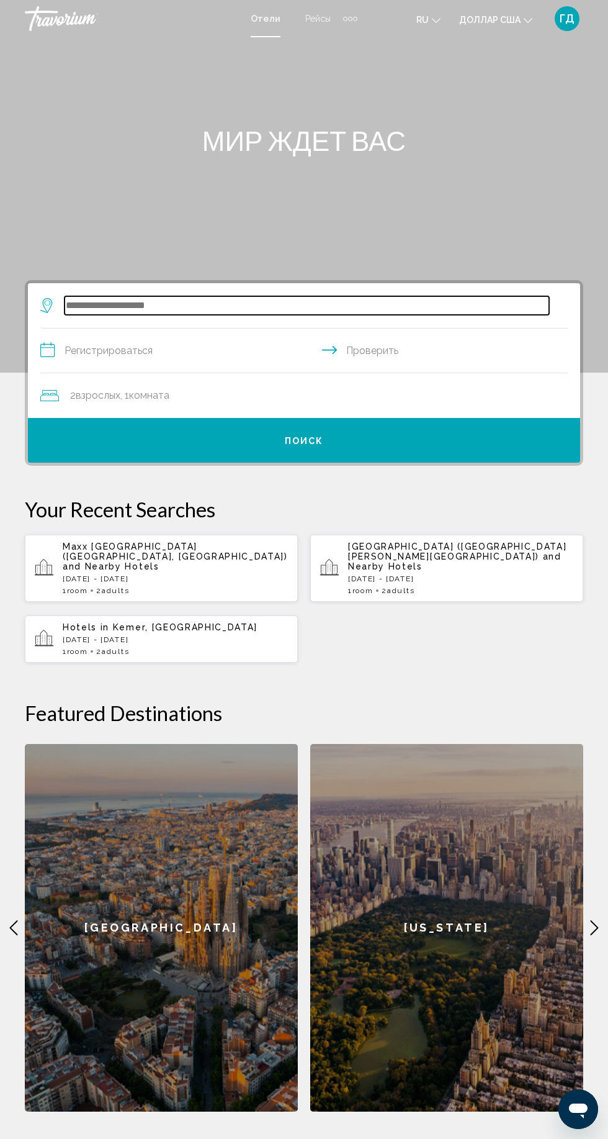
click at [97, 306] on input "Виджет поиска" at bounding box center [307, 305] width 485 height 19
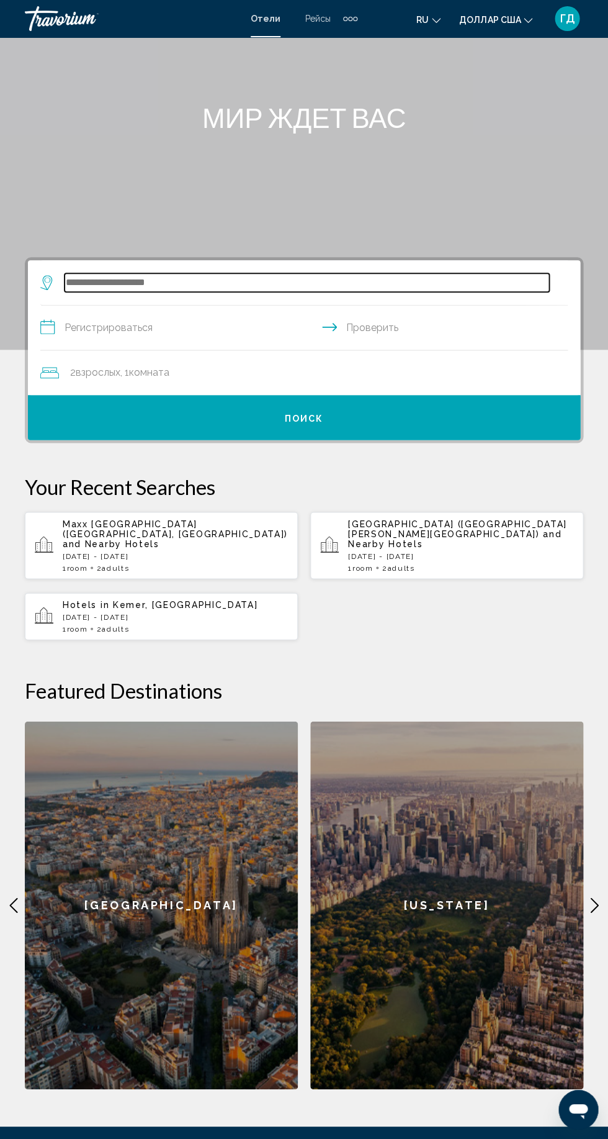
scroll to position [150, 0]
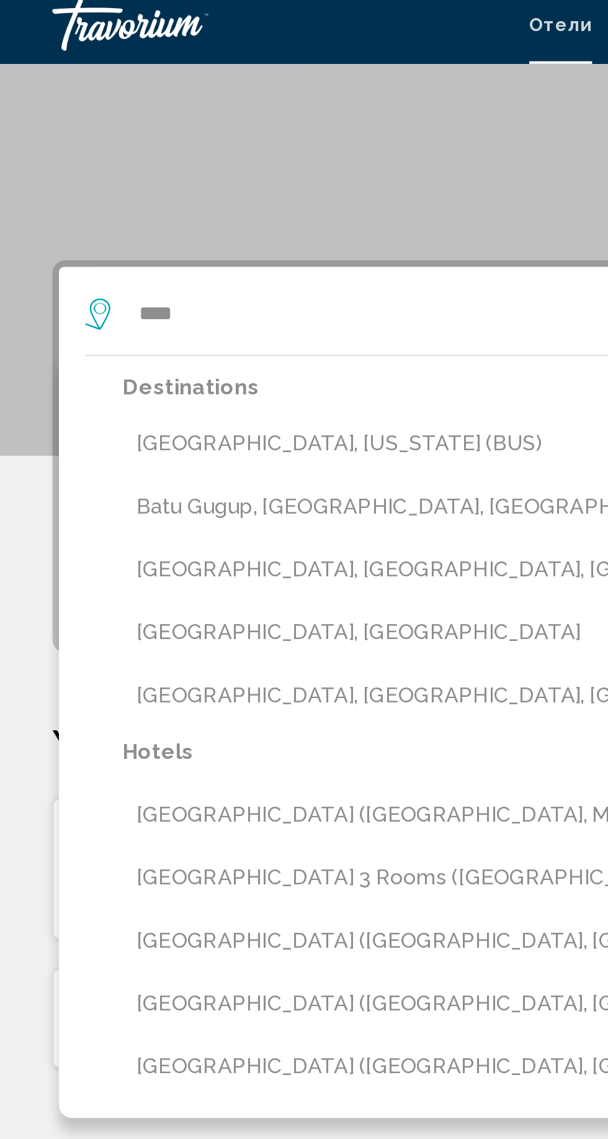
click at [79, 216] on button "[GEOGRAPHIC_DATA], [US_STATE] (BUS)" at bounding box center [313, 217] width 510 height 24
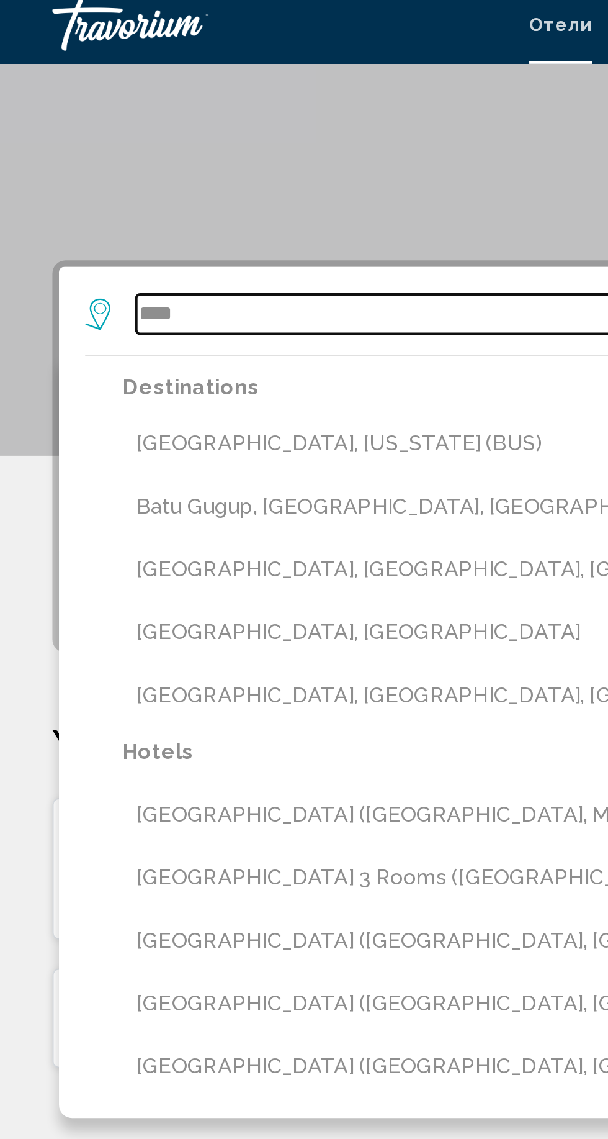
type input "**********"
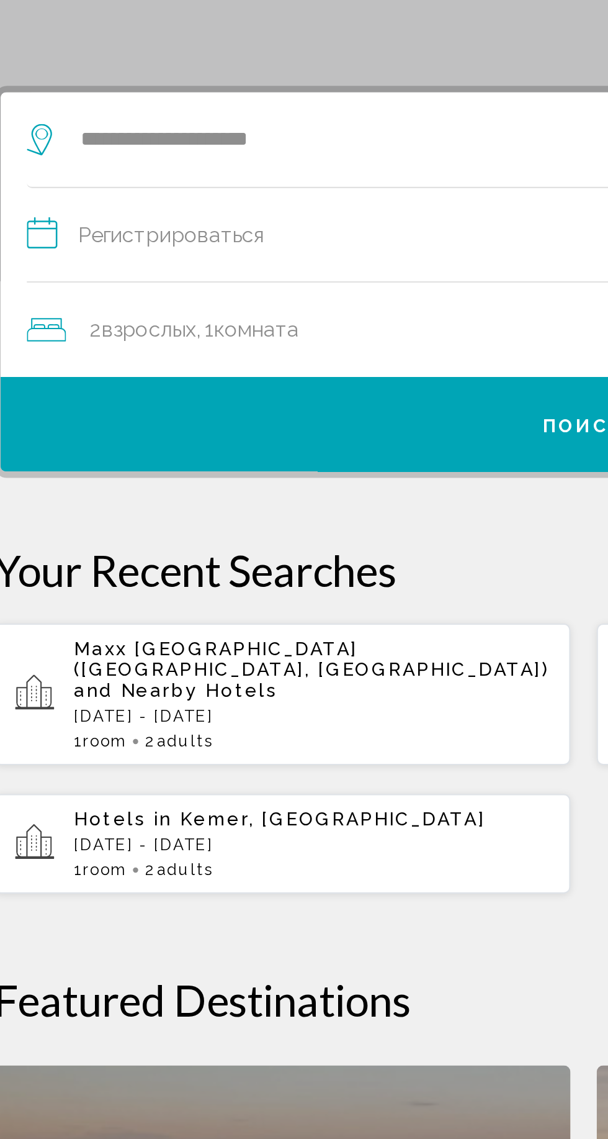
click at [108, 189] on input "**********" at bounding box center [306, 203] width 533 height 48
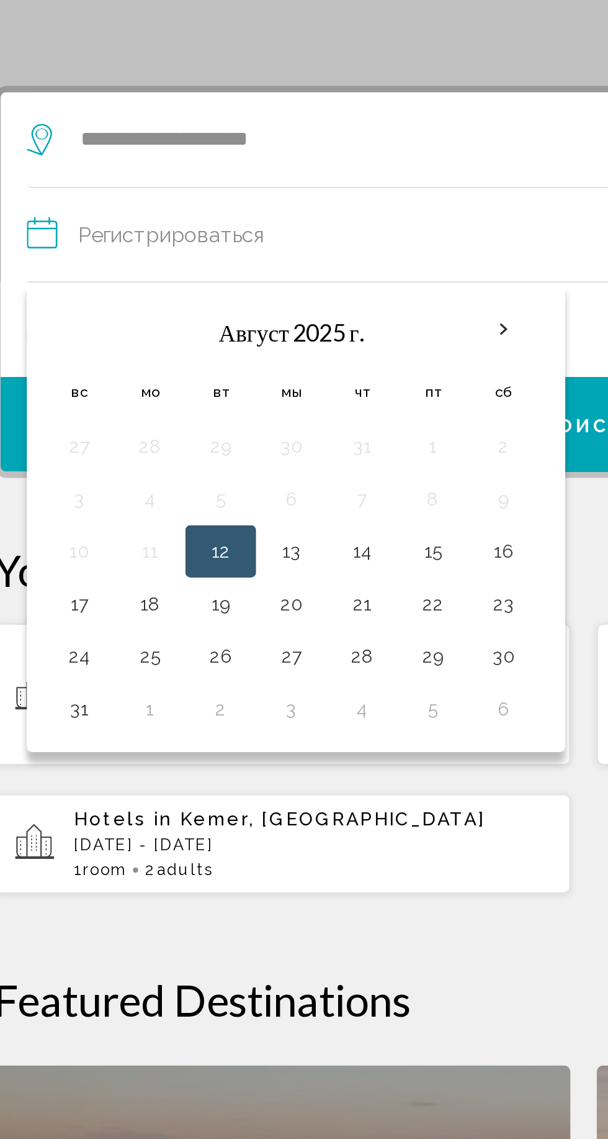
click at [133, 375] on button "19" at bounding box center [132, 375] width 20 height 17
click at [165, 372] on button "20" at bounding box center [166, 375] width 20 height 17
type input "**********"
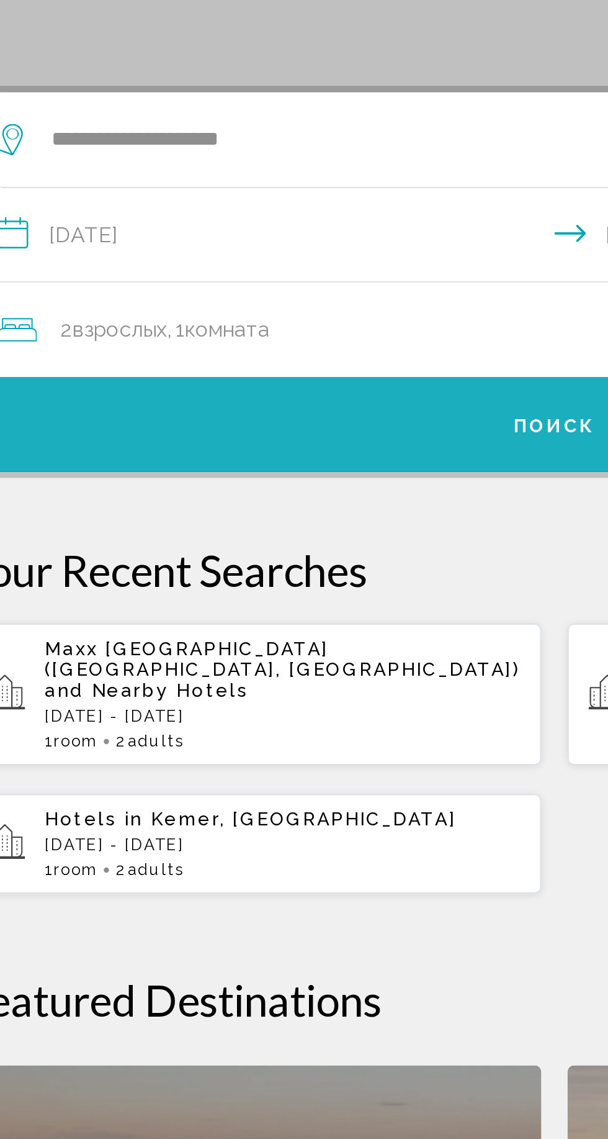
click at [90, 282] on button "Поиск" at bounding box center [304, 290] width 553 height 45
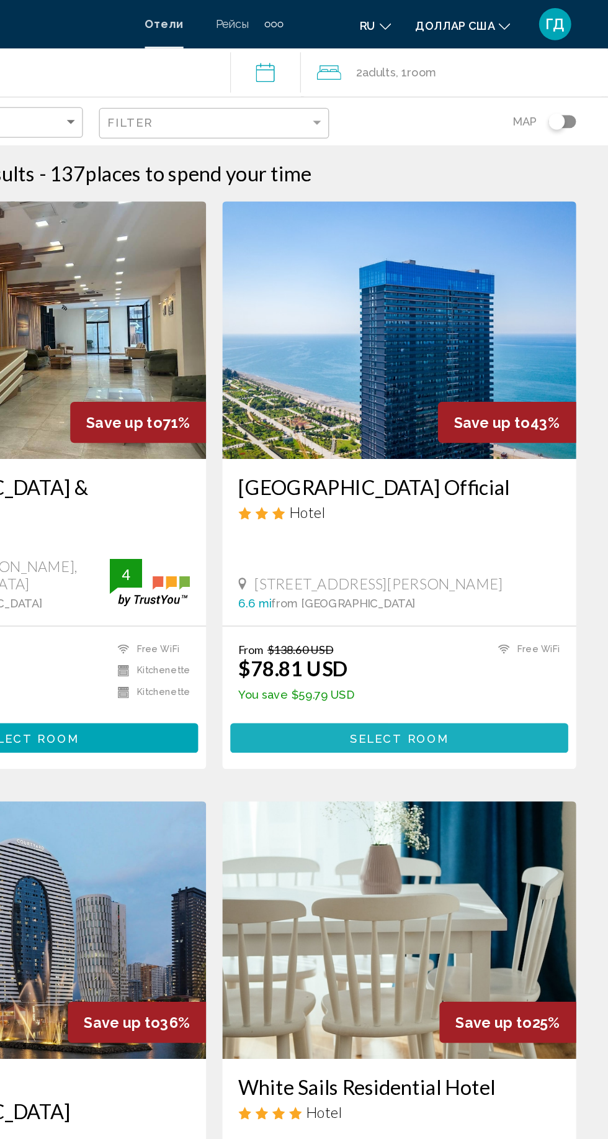
click at [507, 558] on button "Select Room" at bounding box center [447, 569] width 261 height 23
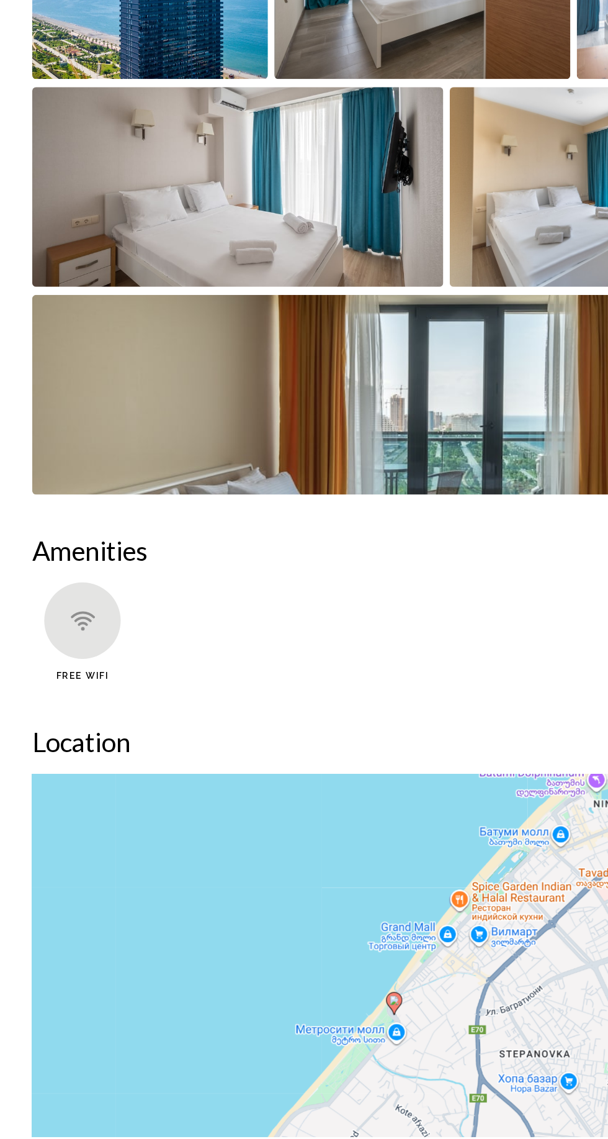
scroll to position [769, 0]
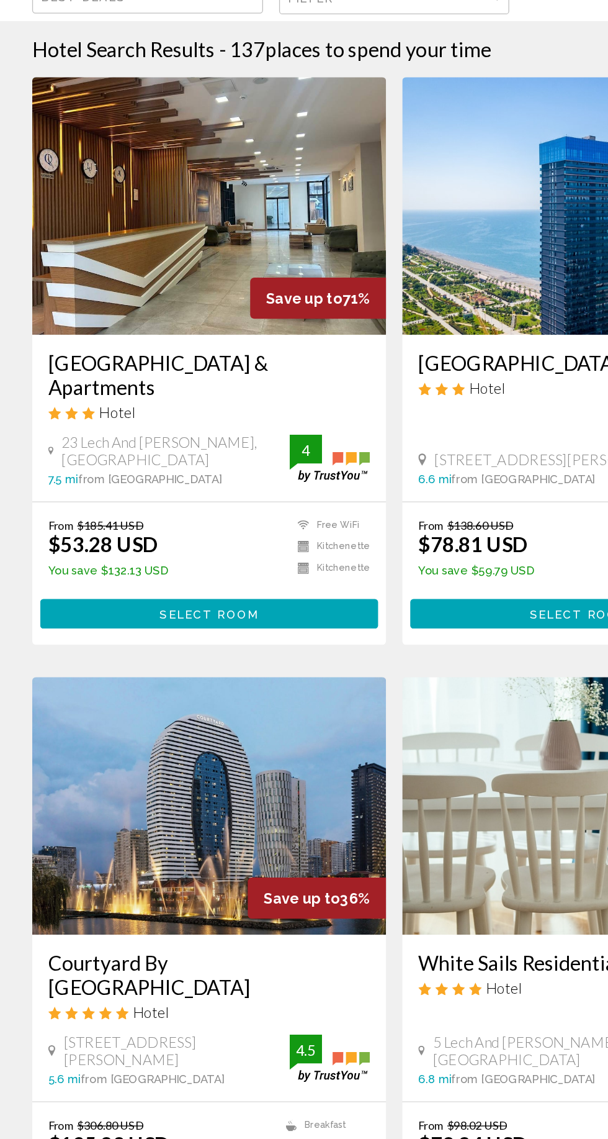
click at [53, 309] on img "Основное содержание" at bounding box center [161, 254] width 273 height 199
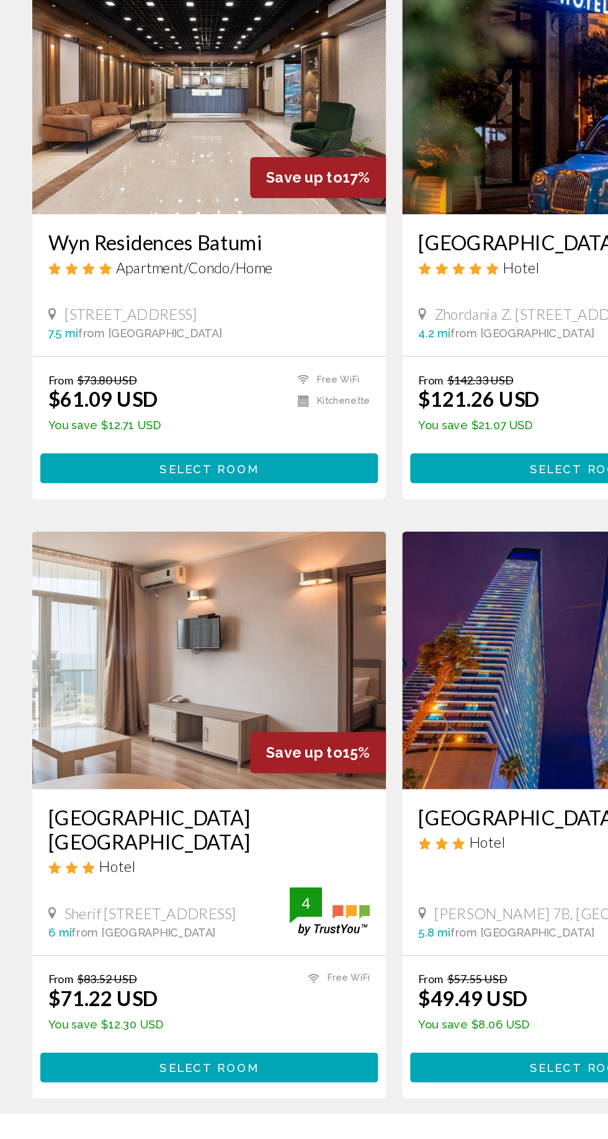
scroll to position [1797, 0]
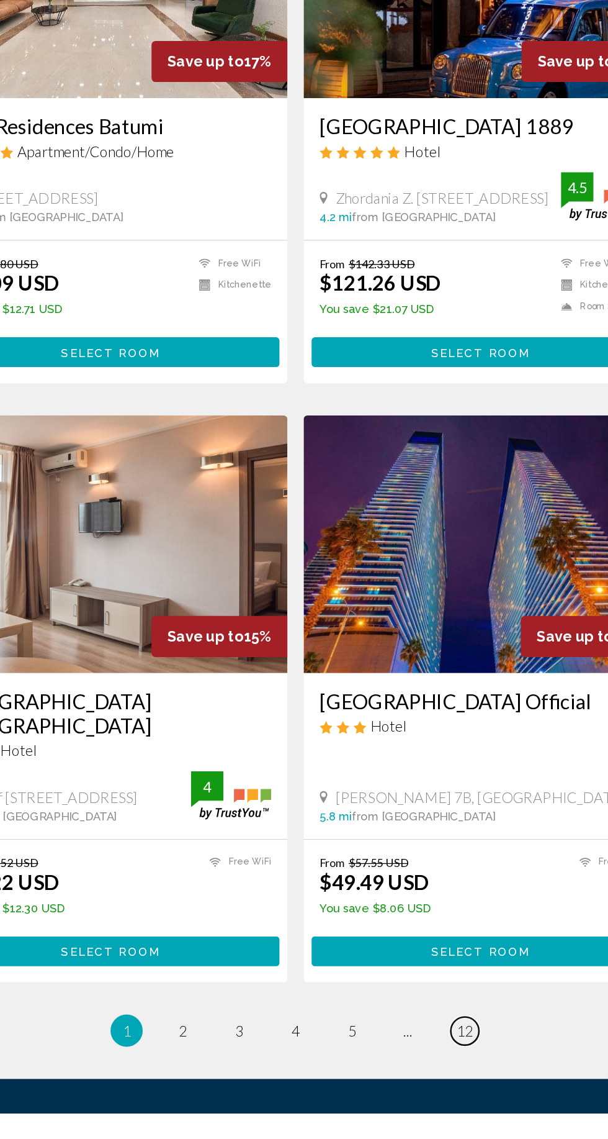
click at [433, 1068] on span "12" at bounding box center [434, 1075] width 12 height 14
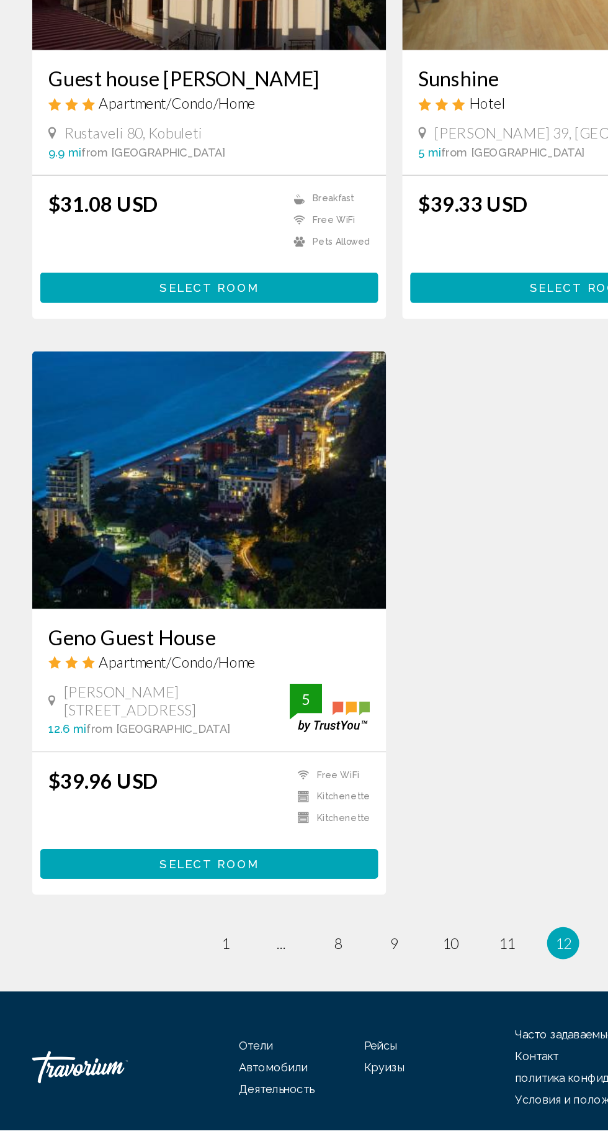
scroll to position [515, 0]
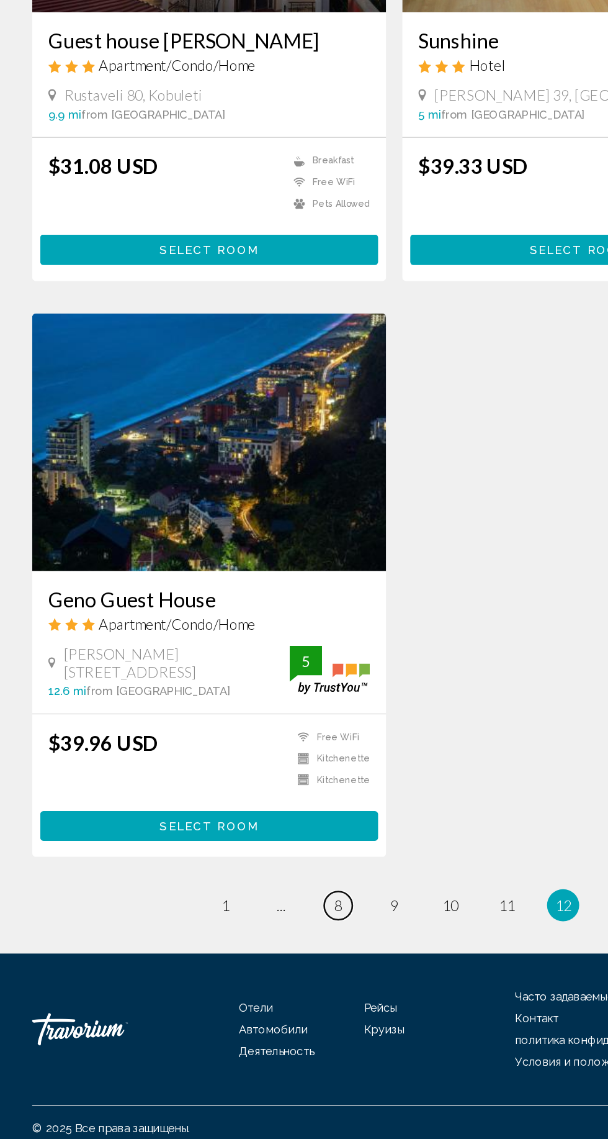
click at [261, 957] on span "8" at bounding box center [261, 958] width 6 height 14
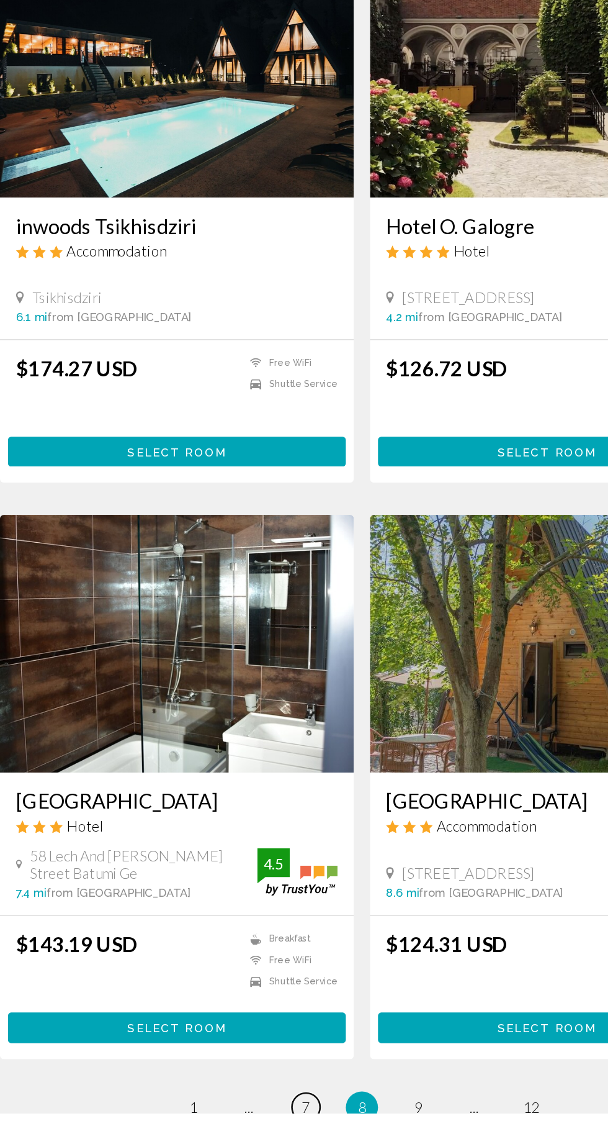
scroll to position [1737, 0]
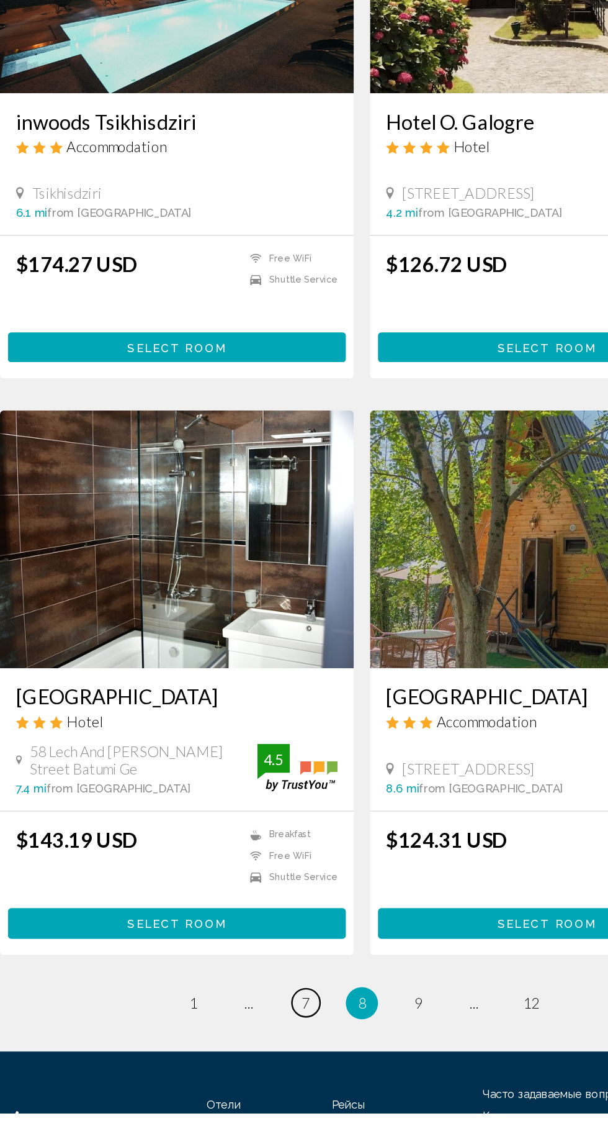
click at [255, 1042] on link "page 7" at bounding box center [261, 1053] width 22 height 22
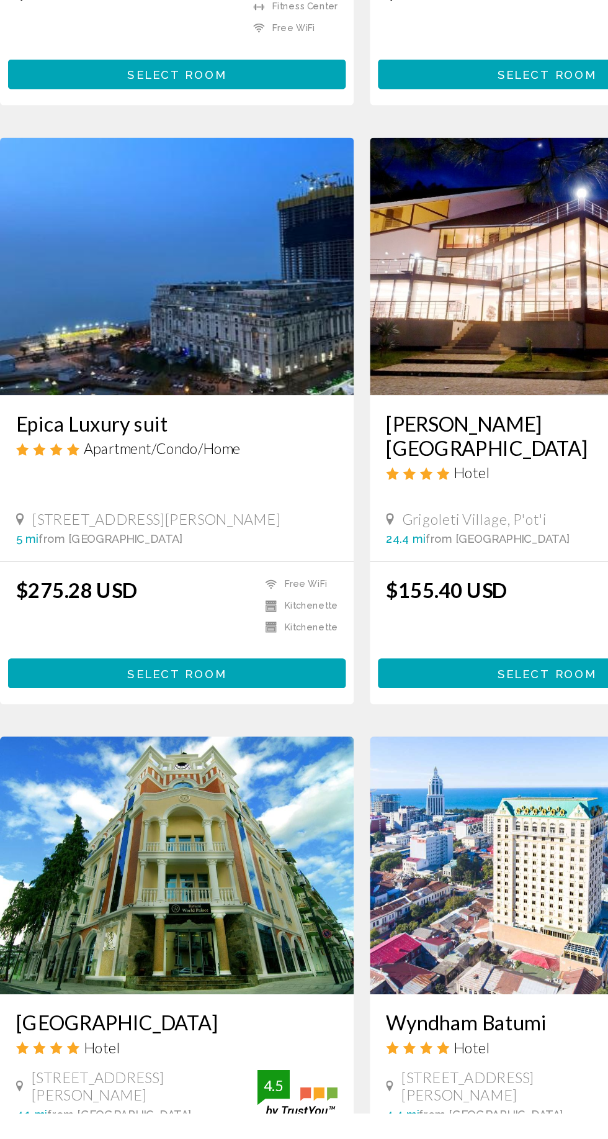
scroll to position [1750, 0]
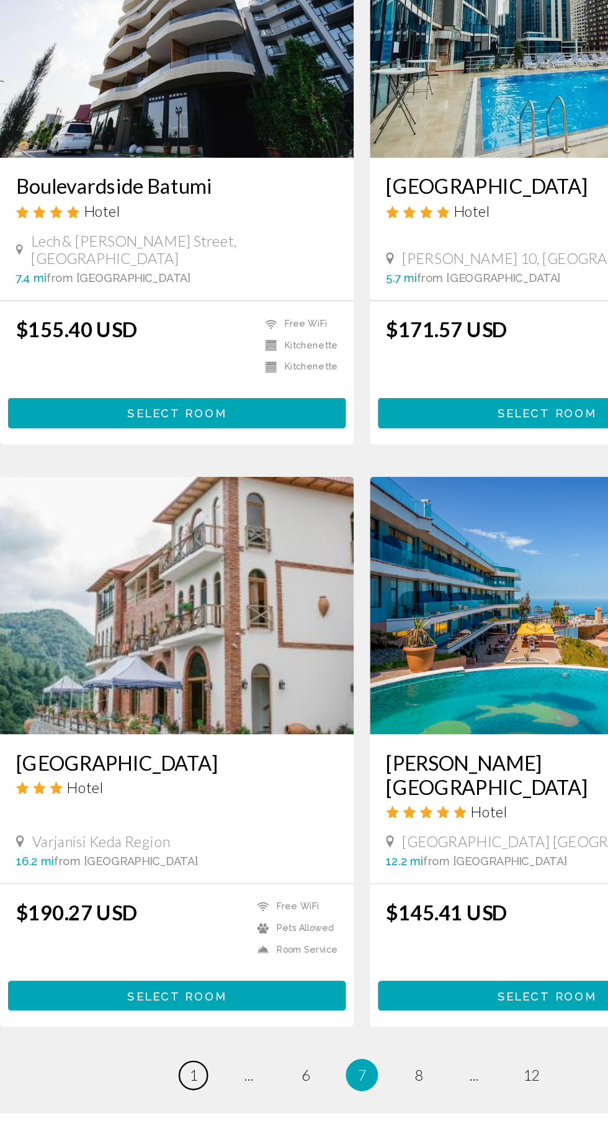
click at [174, 1102] on span "1" at bounding box center [174, 1109] width 6 height 14
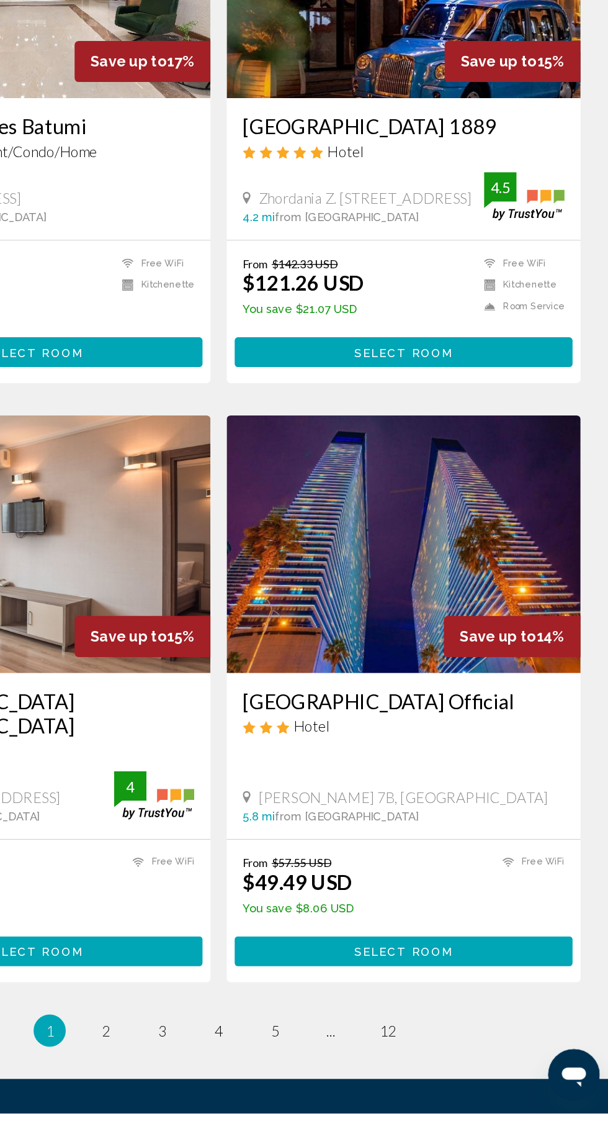
scroll to position [1797, 0]
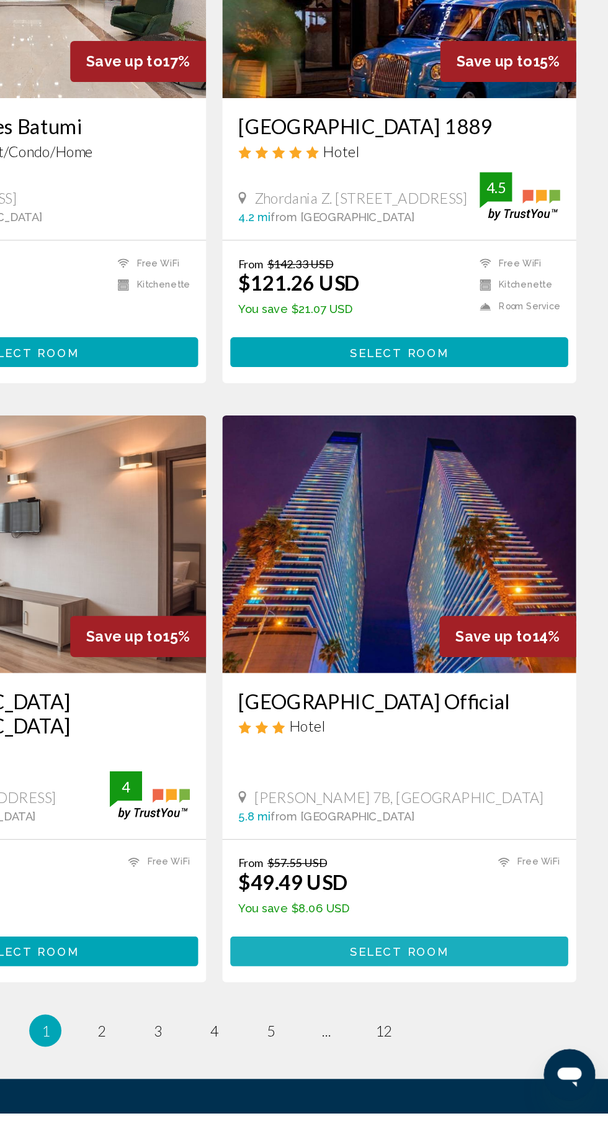
click at [530, 1002] on button "Select Room" at bounding box center [447, 1013] width 261 height 23
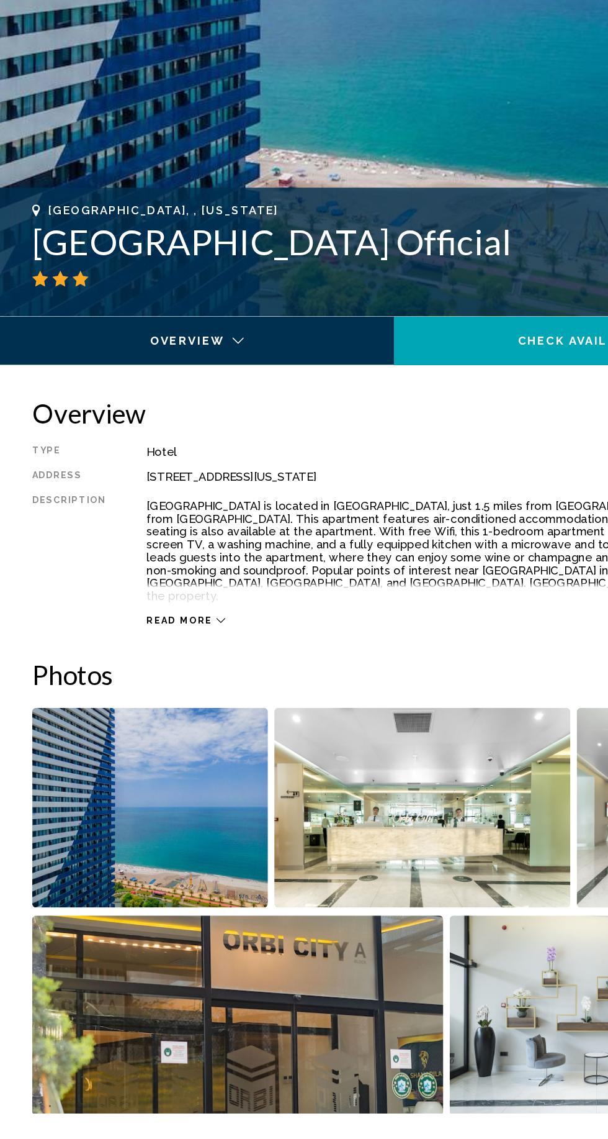
click at [393, 993] on img "Open full-screen image slider" at bounding box center [465, 1063] width 237 height 154
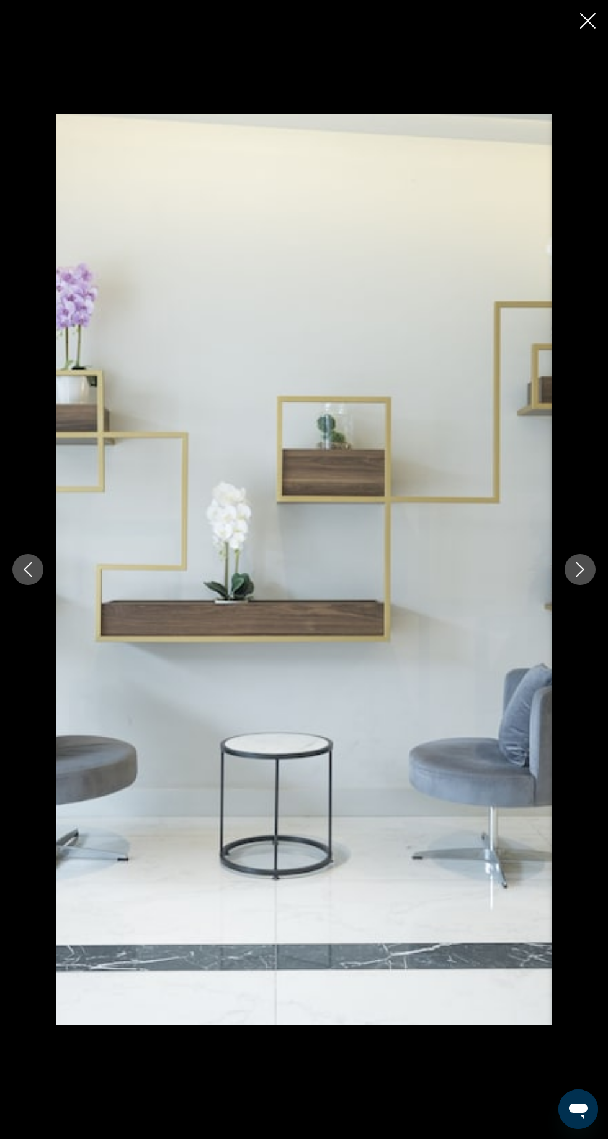
scroll to position [390, 0]
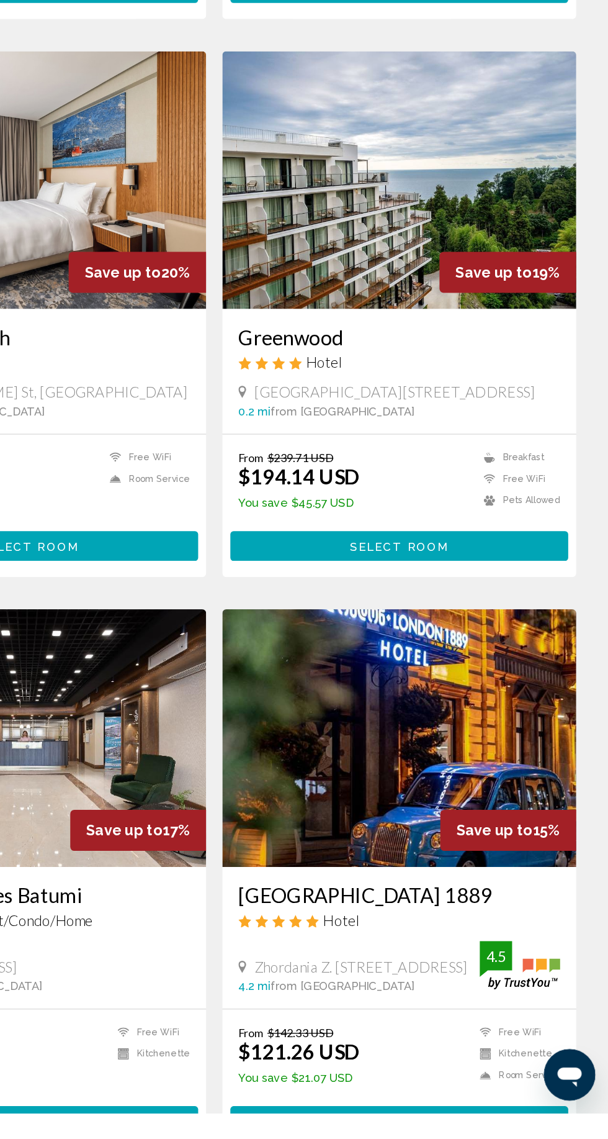
scroll to position [1797, 0]
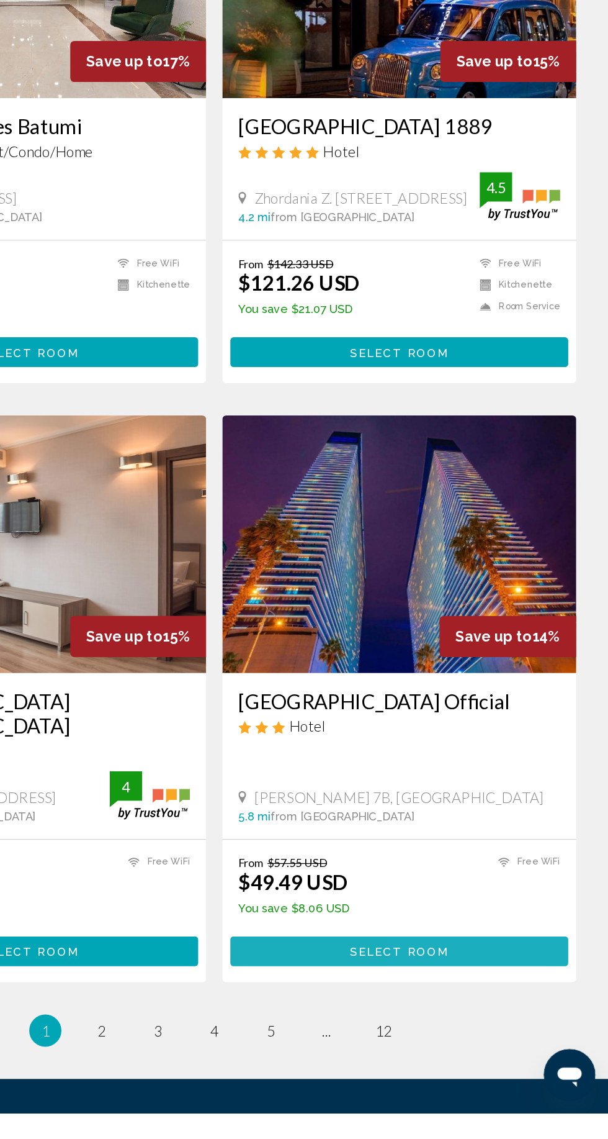
click at [512, 1002] on button "Select Room" at bounding box center [447, 1013] width 261 height 23
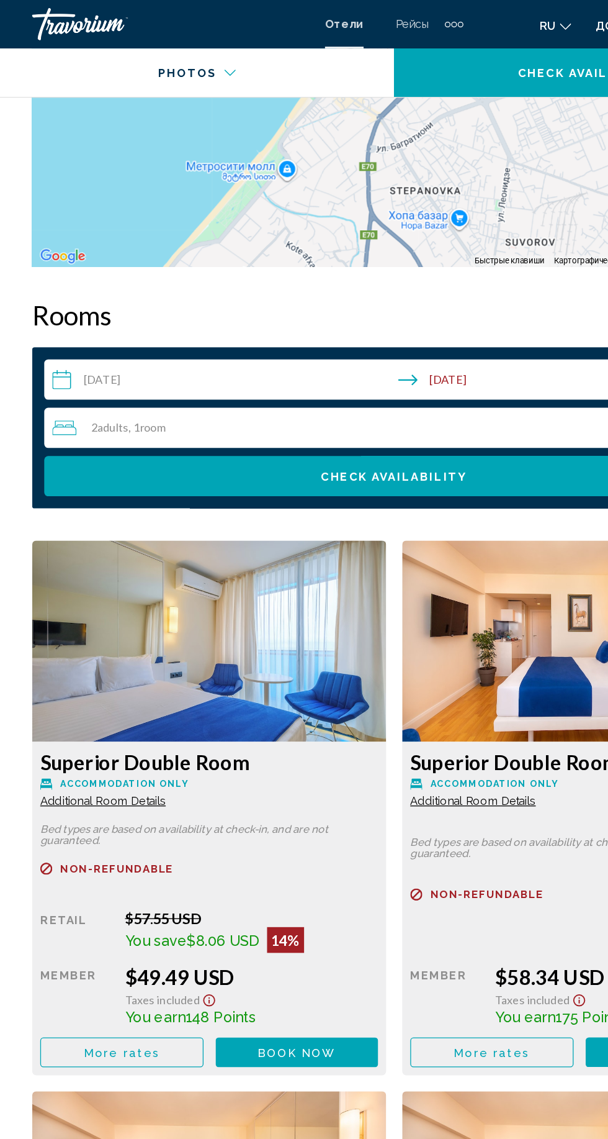
scroll to position [1322, 0]
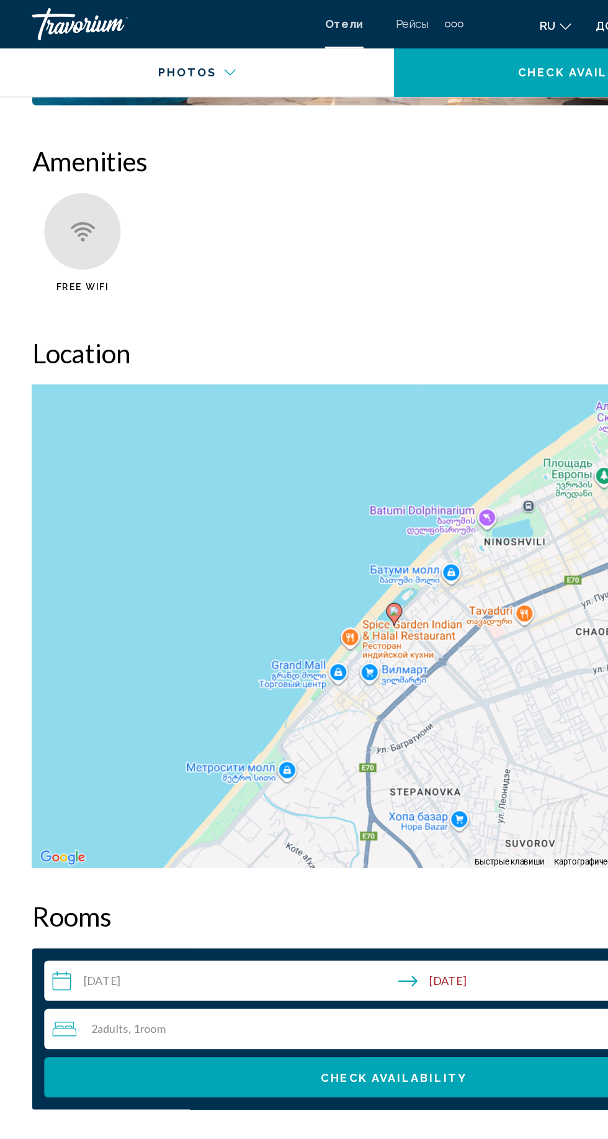
click at [66, 525] on div "Чтобы активировать перетаскивание с помощью клавиатуры, нажмите Alt + Ввод. Пос…" at bounding box center [304, 483] width 559 height 372
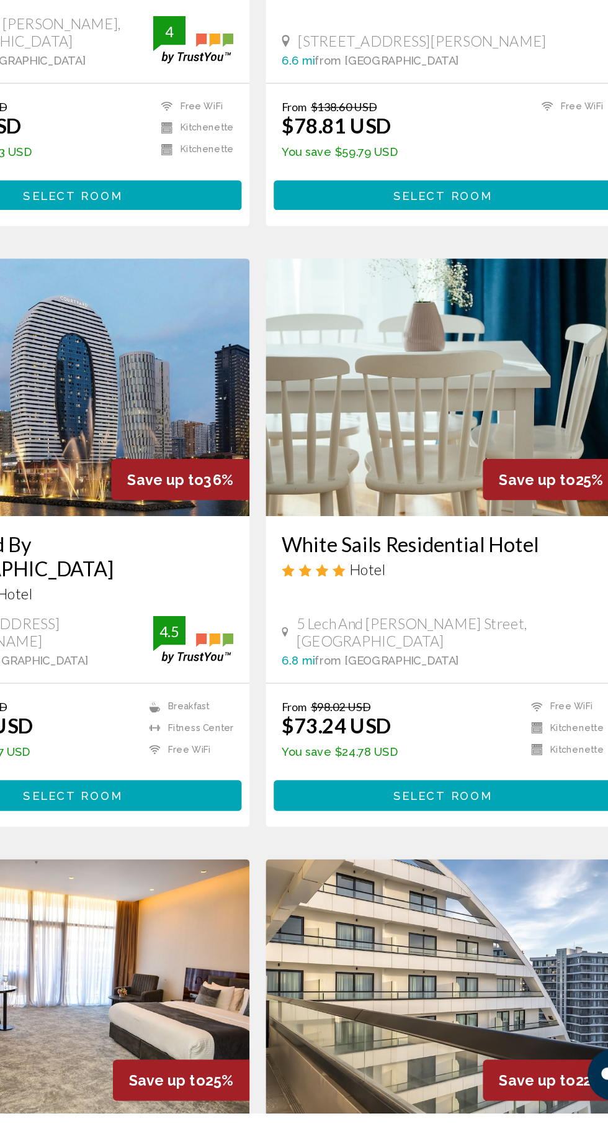
scroll to position [138, 0]
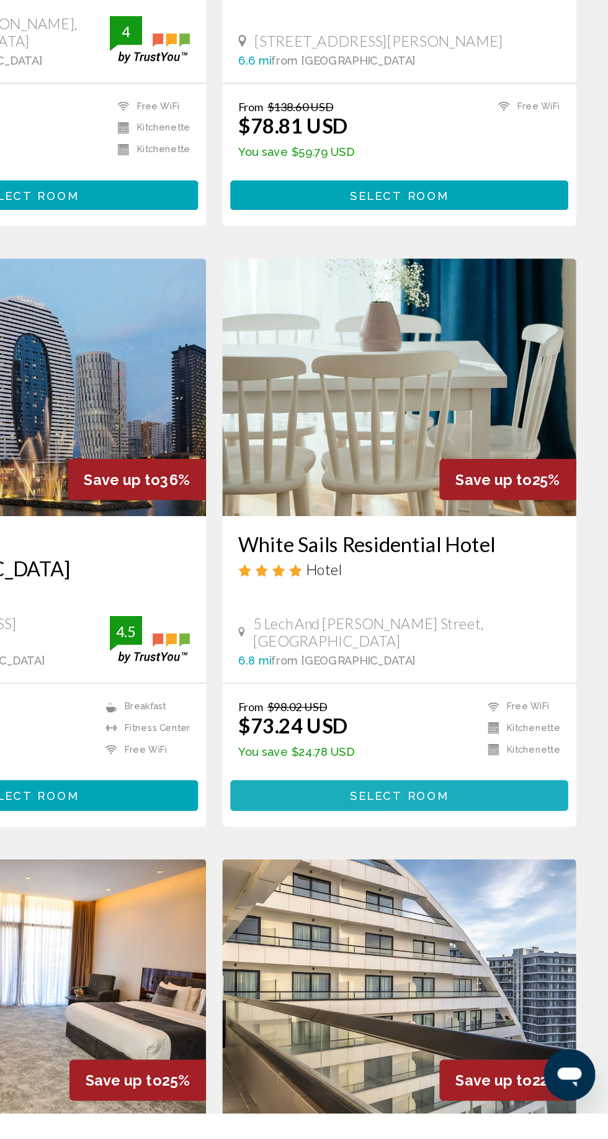
click at [524, 882] on button "Select Room" at bounding box center [447, 893] width 261 height 23
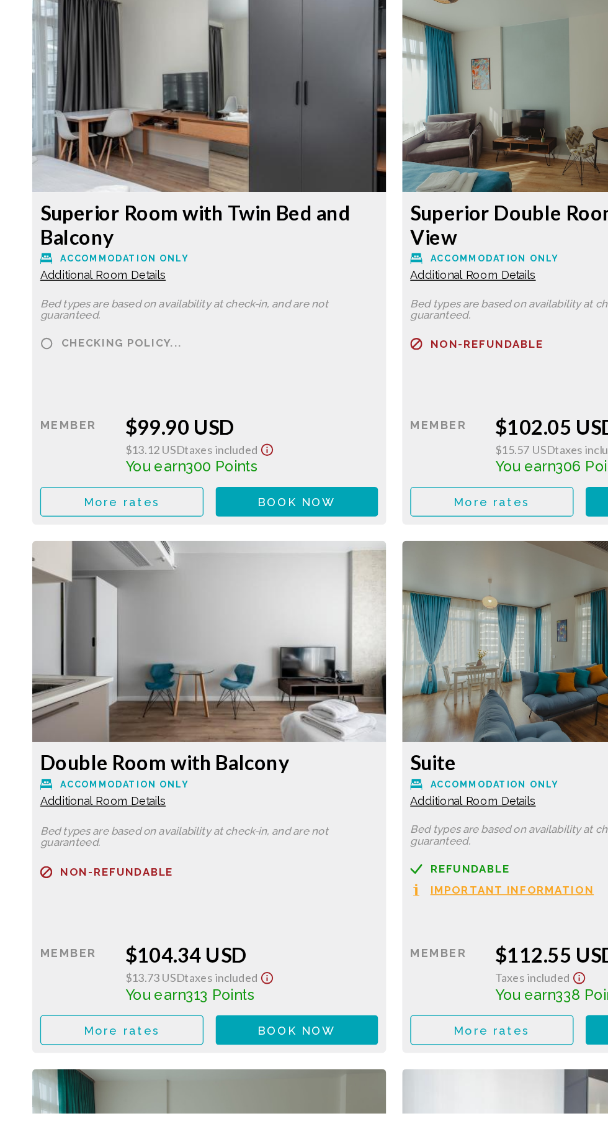
scroll to position [2851, 0]
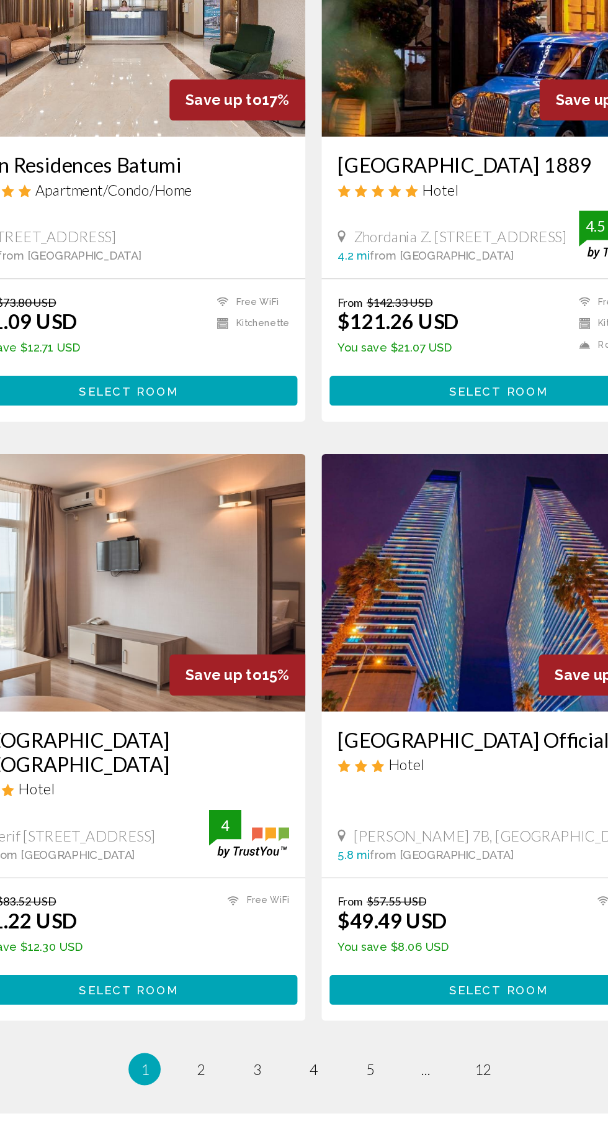
scroll to position [1797, 0]
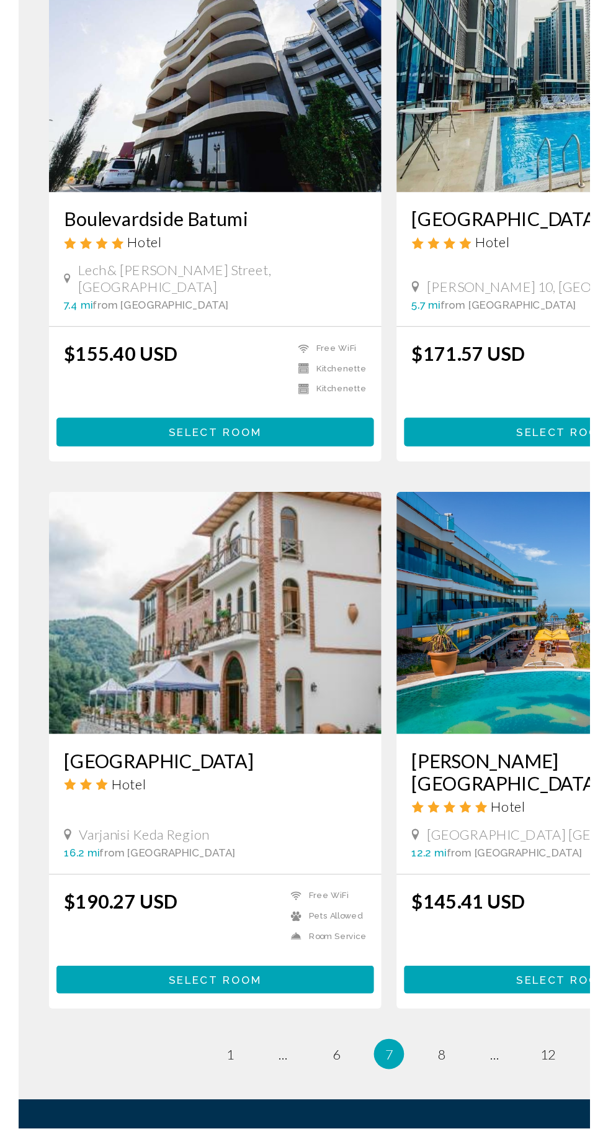
scroll to position [1774, 0]
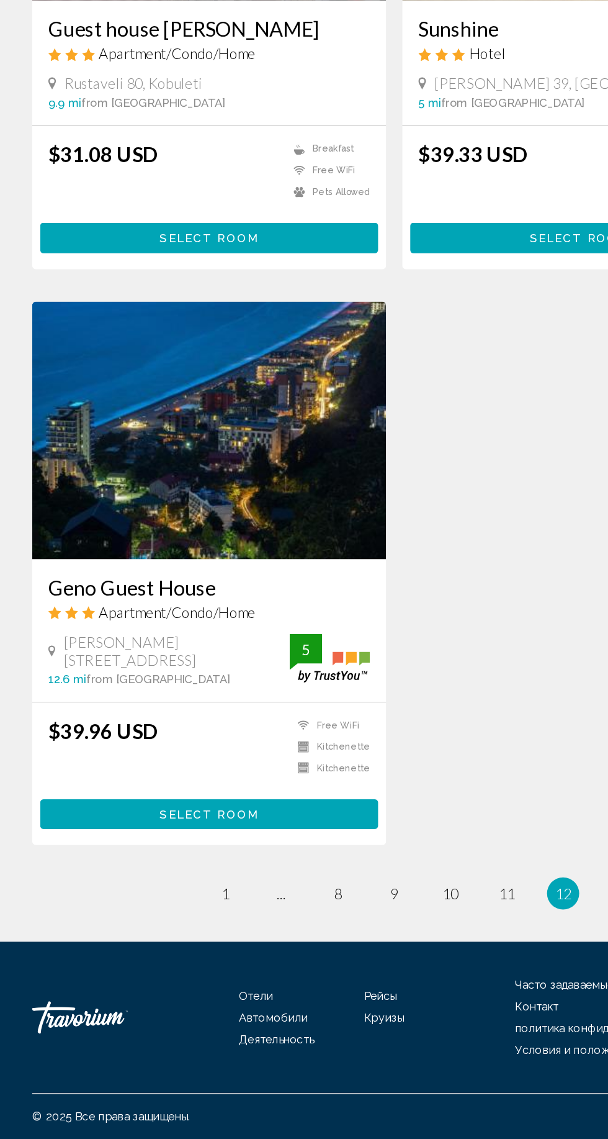
scroll to position [520, 0]
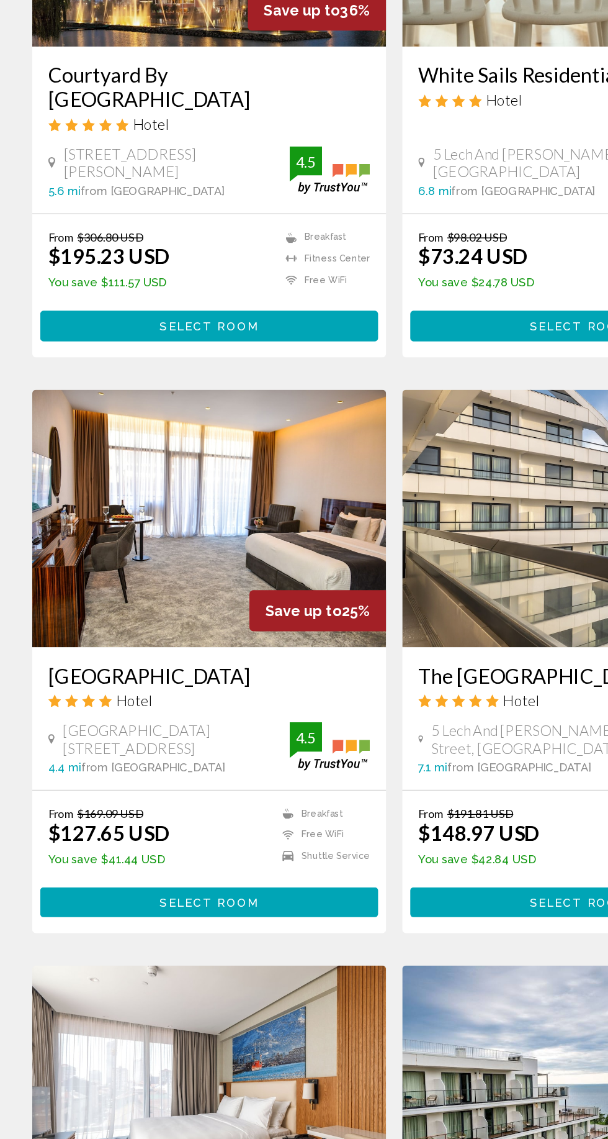
scroll to position [1774, 0]
